Goal: Navigation & Orientation: Understand site structure

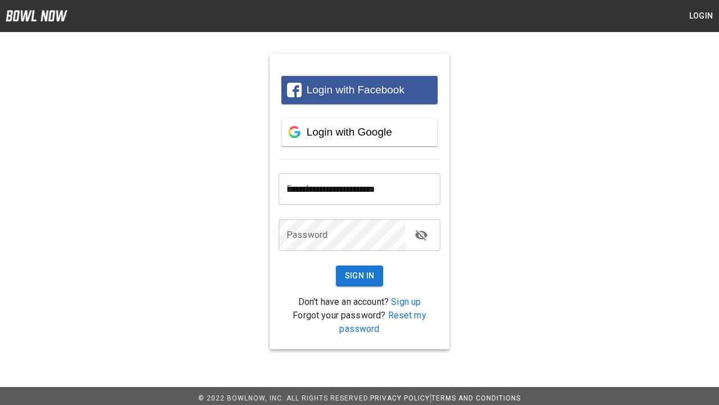
type input "**********"
click at [360, 275] on button "Sign In" at bounding box center [360, 275] width 48 height 21
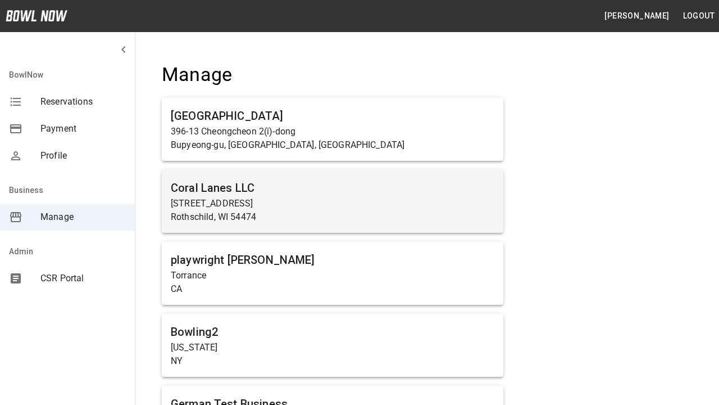
click at [67, 217] on span "Manage" at bounding box center [82, 216] width 85 height 13
click at [333, 202] on p "[STREET_ADDRESS]" at bounding box center [333, 203] width 324 height 13
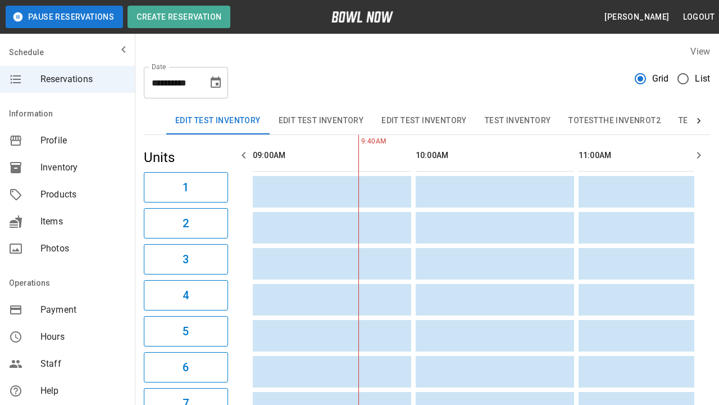
click at [67, 140] on span "Profile" at bounding box center [82, 140] width 85 height 13
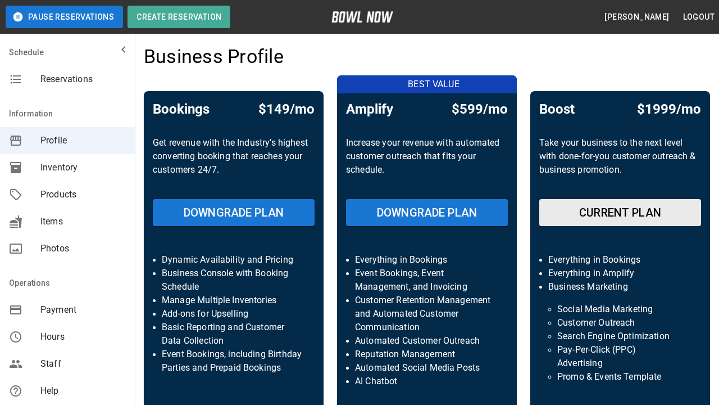
click at [67, 167] on span "Inventory" at bounding box center [82, 167] width 85 height 13
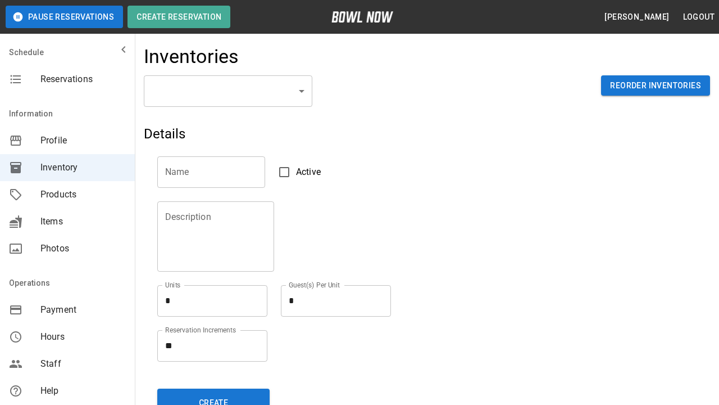
click at [67, 194] on span "Products" at bounding box center [82, 194] width 85 height 13
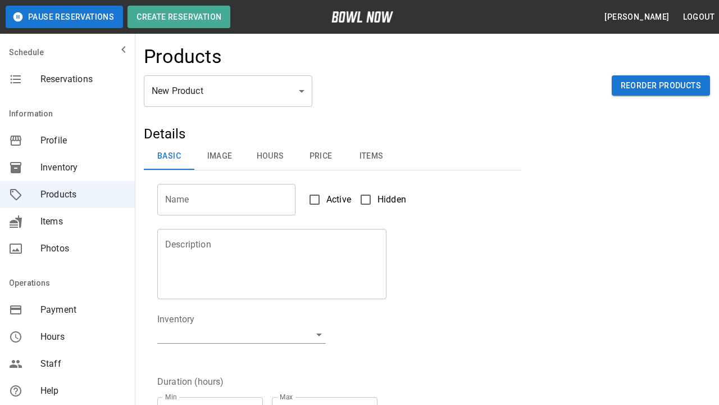
click at [67, 221] on span "Items" at bounding box center [82, 221] width 85 height 13
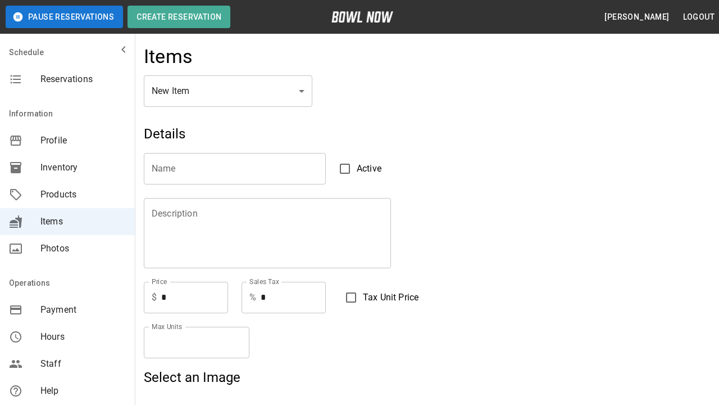
click at [67, 248] on span "Photos" at bounding box center [82, 248] width 85 height 13
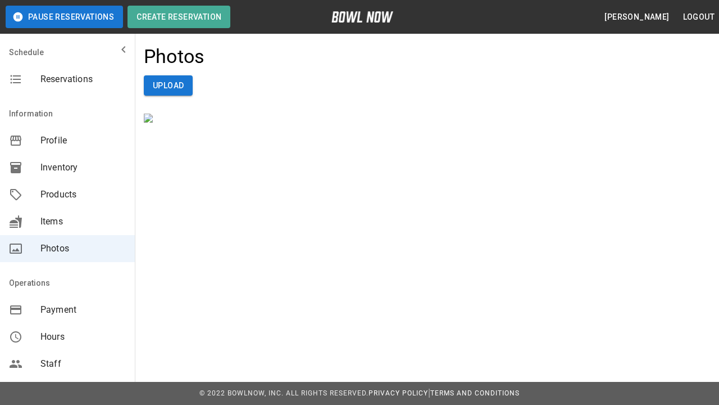
click at [67, 310] on span "Payment" at bounding box center [82, 309] width 85 height 13
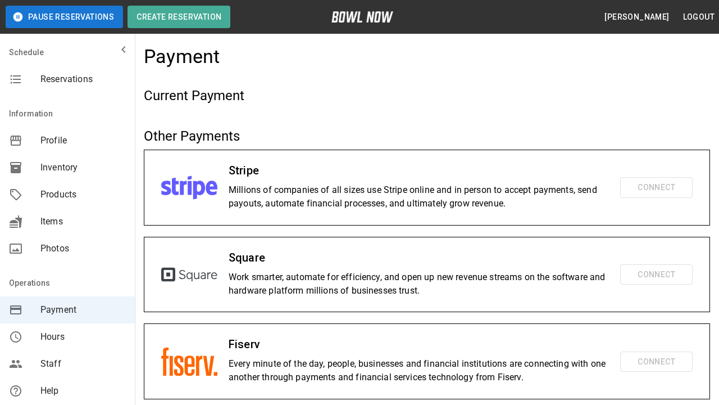
click at [67, 337] on span "Hours" at bounding box center [82, 336] width 85 height 13
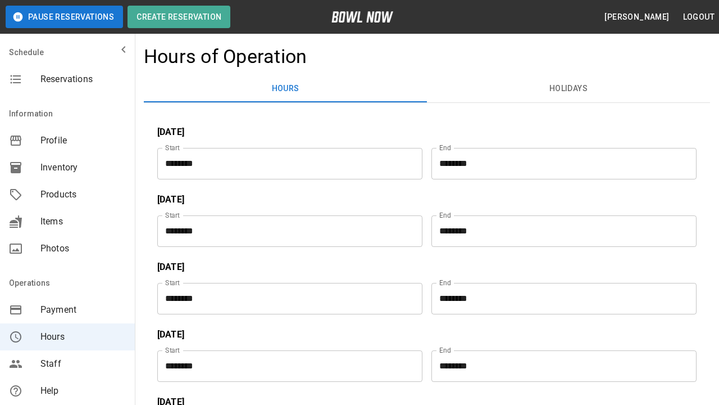
click at [67, 364] on span "Staff" at bounding box center [82, 363] width 85 height 13
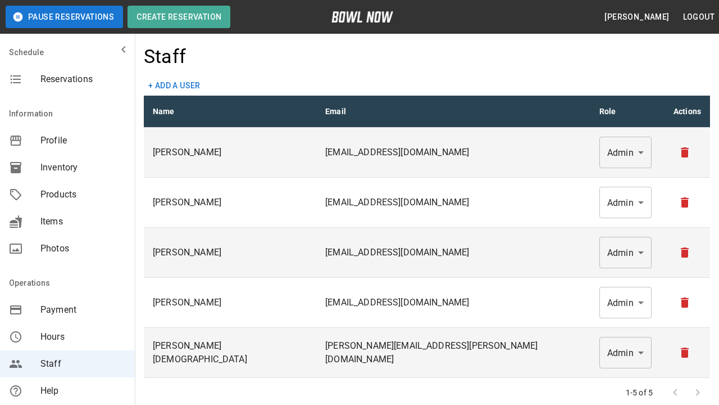
click at [67, 391] on span "Help" at bounding box center [82, 390] width 85 height 13
